Goal: Check status: Check status

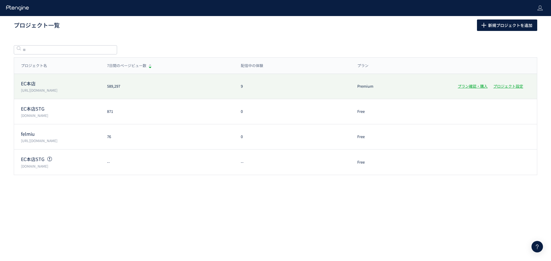
click at [59, 88] on div "EC本店 [URL][DOMAIN_NAME]" at bounding box center [57, 86] width 86 height 13
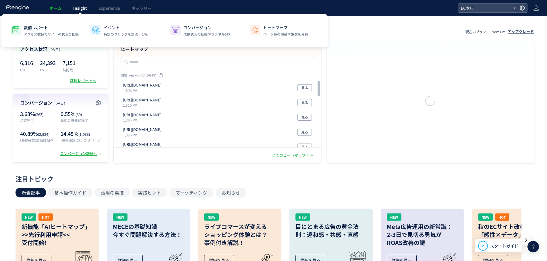
click at [78, 7] on span "Insight" at bounding box center [80, 8] width 14 height 6
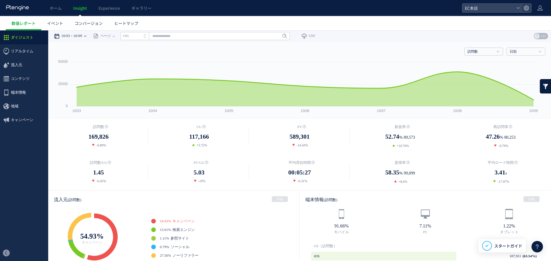
click at [82, 34] on time "10/09" at bounding box center [77, 35] width 9 height 11
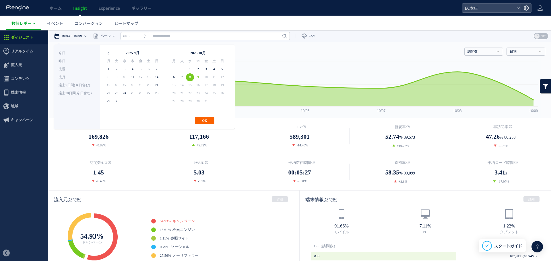
click at [207, 118] on button "OK" at bounding box center [205, 120] width 20 height 7
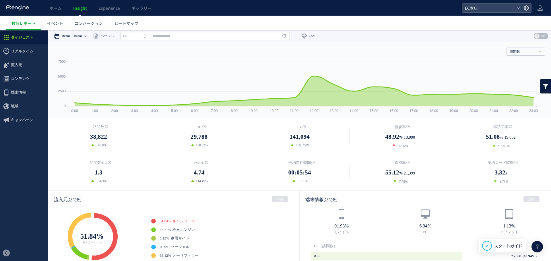
click at [86, 34] on icon at bounding box center [85, 35] width 2 height 11
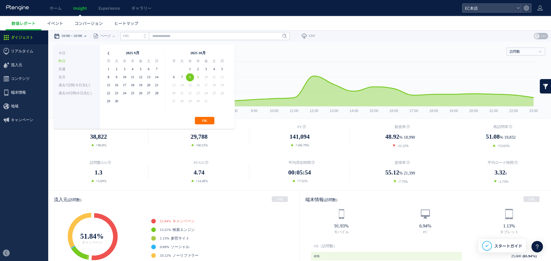
click at [110, 53] on icon at bounding box center [108, 53] width 8 height 8
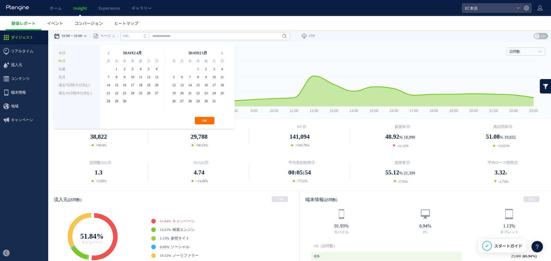
click at [110, 53] on icon at bounding box center [108, 53] width 8 height 8
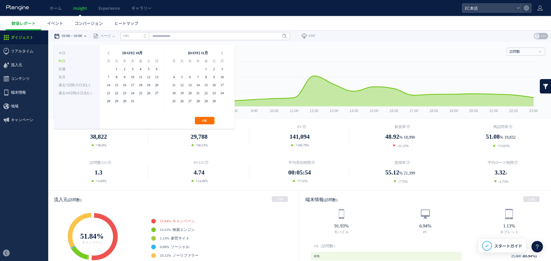
click at [110, 53] on icon at bounding box center [108, 53] width 8 height 8
click at [204, 123] on button "OK" at bounding box center [205, 120] width 20 height 7
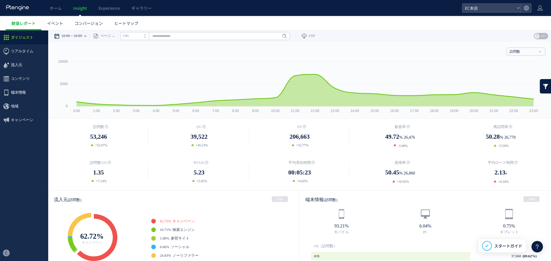
click at [88, 36] on div "10/09 10/09" at bounding box center [72, 35] width 36 height 11
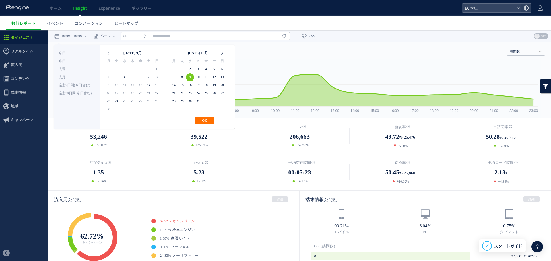
click at [221, 53] on icon at bounding box center [222, 53] width 8 height 8
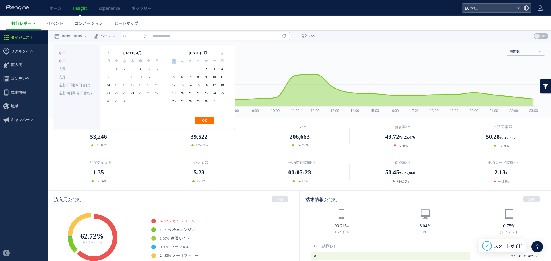
click at [221, 53] on icon at bounding box center [222, 53] width 8 height 8
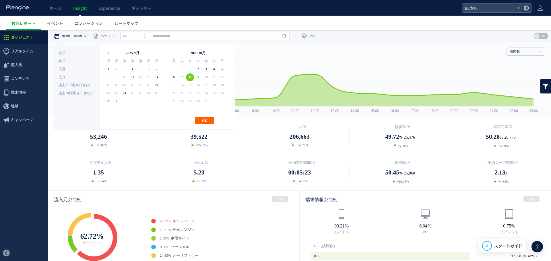
click at [202, 120] on button "OK" at bounding box center [205, 120] width 20 height 7
